Goal: Transaction & Acquisition: Download file/media

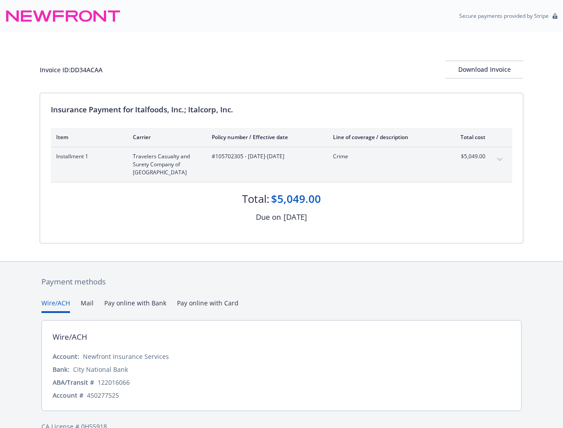
click at [284, 214] on div "[DATE]" at bounding box center [296, 217] width 24 height 12
click at [484, 70] on div "Download Invoice" at bounding box center [484, 69] width 78 height 17
